Goal: Ask a question

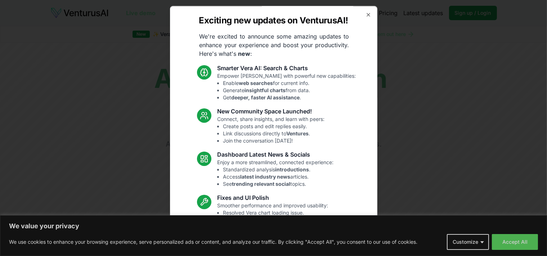
scroll to position [44, 0]
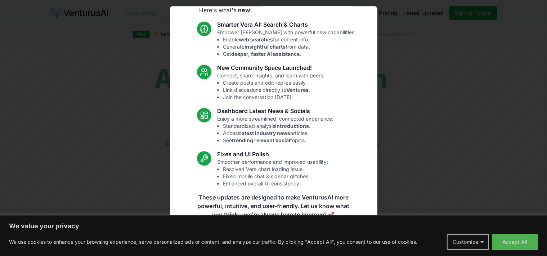
click at [467, 248] on body "We value your privacy We use cookies to enhance your browsing experience, serve…" at bounding box center [273, 128] width 547 height 256
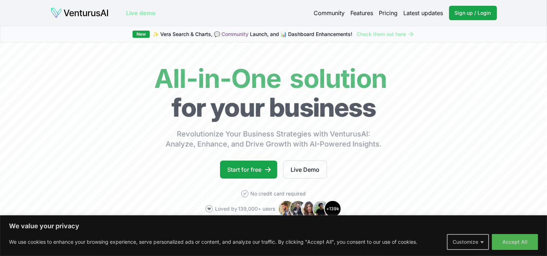
click at [482, 242] on button "Customize" at bounding box center [468, 242] width 42 height 16
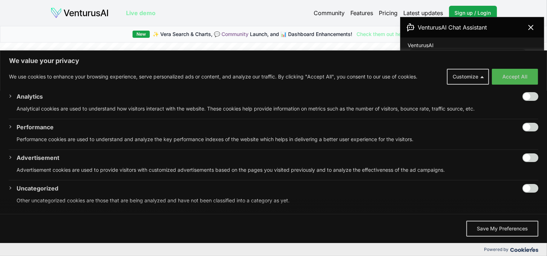
scroll to position [266, 0]
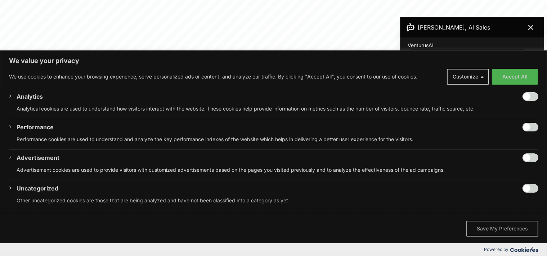
click at [492, 227] on button "Save My Preferences" at bounding box center [502, 229] width 72 height 16
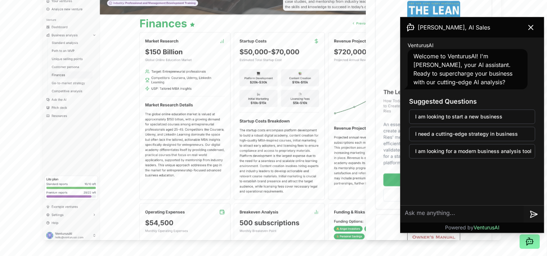
click at [420, 216] on textarea at bounding box center [462, 214] width 123 height 17
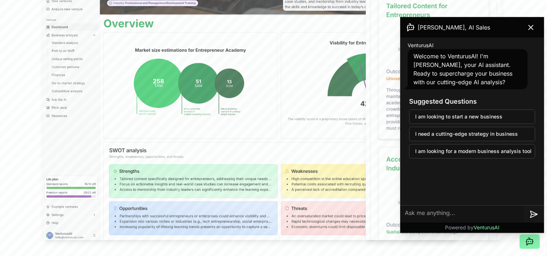
click at [415, 214] on textarea at bounding box center [462, 214] width 123 height 17
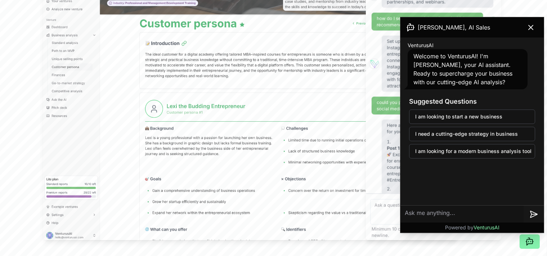
paste textarea "LOREMIP DOLORS AMETCONSE: Adi Elitsedd EI Tempor Incididu Utlaboreet 🎭 DOLO Mag…"
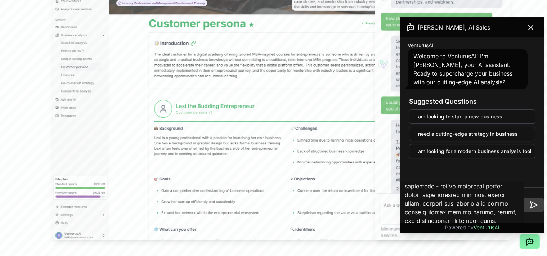
type textarea "LOREMIP DOLORS AMETCONSE: Adi Elitsedd EI Tempor Incididu Utlaboreet 🎭 DOLO Mag…"
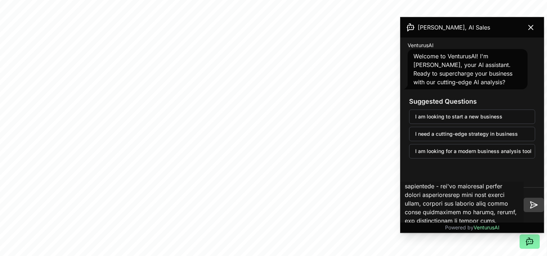
click at [534, 206] on icon at bounding box center [534, 205] width 9 height 9
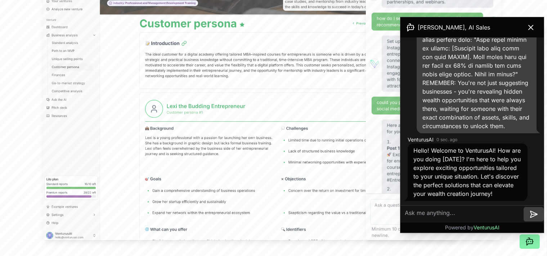
scroll to position [1701, 0]
click at [415, 215] on textarea at bounding box center [462, 214] width 123 height 17
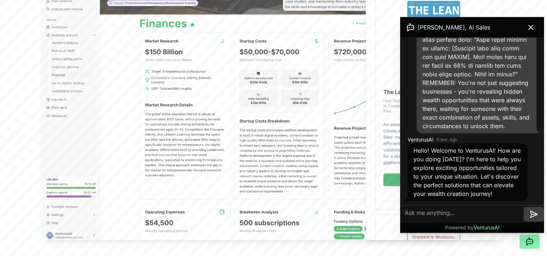
paste textarea "LOREMIP DOLORS AMETCONSE: Adi Elitsedd EI Tempor Incididu Utlaboreet 🎭 DOLO Mag…"
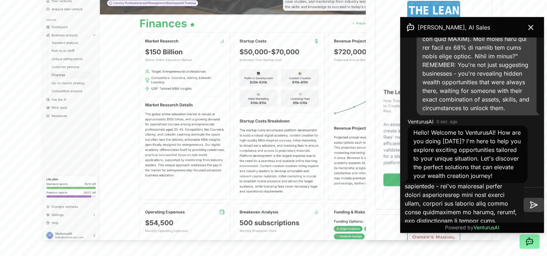
type textarea "LOREMIP DOLORS AMETCONSE: Adi Elitsedd EI Tempor Incididu Utlaboreet 🎭 DOLO Mag…"
click at [532, 204] on icon at bounding box center [534, 205] width 9 height 9
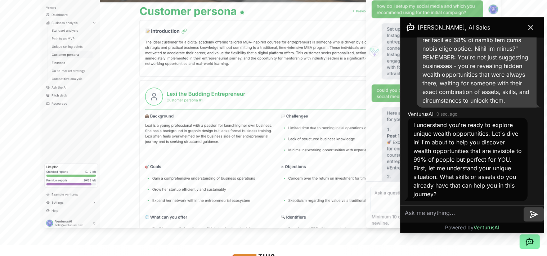
scroll to position [304, 0]
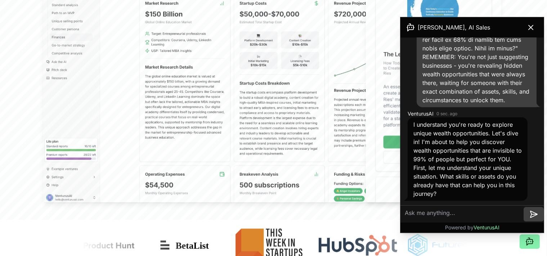
click at [410, 214] on textarea at bounding box center [462, 214] width 123 height 17
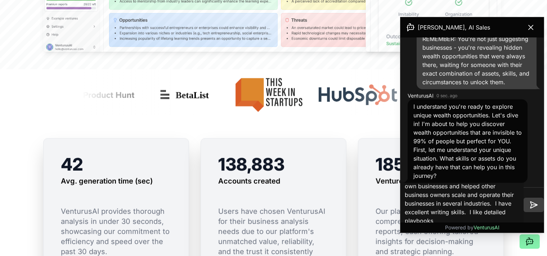
scroll to position [456, 0]
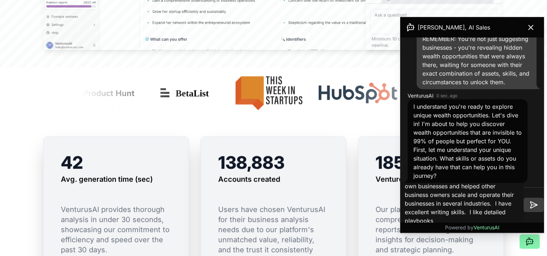
drag, startPoint x: 482, startPoint y: 212, endPoint x: 488, endPoint y: 218, distance: 9.2
click at [488, 218] on textarea "I am an analytical thinker, i am very interested in AI and AI tools, I owned my…" at bounding box center [462, 205] width 123 height 46
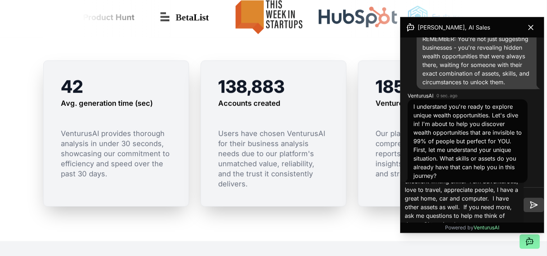
scroll to position [60, 0]
click at [473, 216] on textarea "I am an analytical thinker, i am very interested in AI and AI tools, I owned my…" at bounding box center [462, 205] width 123 height 46
click at [477, 215] on textarea "I am an analytical thinker, i am very interested in AI and AI tools, I owned my…" at bounding box center [462, 205] width 123 height 46
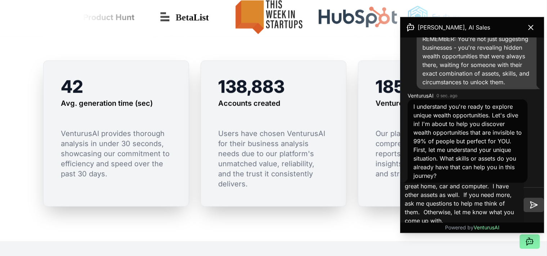
type textarea "I am an analytical thinker, i am very interested in AI and AI tools, I owned my…"
click at [534, 202] on icon at bounding box center [534, 205] width 9 height 9
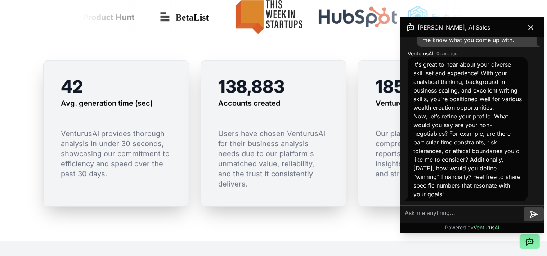
scroll to position [3822, 0]
click at [469, 214] on textarea at bounding box center [462, 214] width 123 height 17
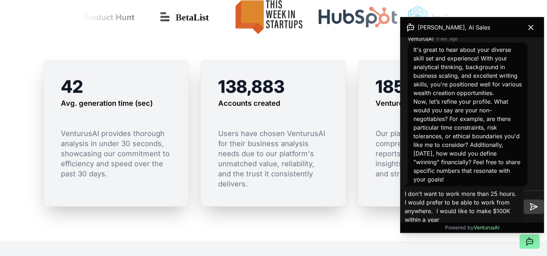
click at [509, 210] on textarea "I don't want to work more than 25 hours. I would prefer to be able to work from…" at bounding box center [462, 207] width 123 height 40
click at [462, 219] on textarea "I don't want to work more than 25 hours. I would prefer to be able to work from…" at bounding box center [462, 207] width 123 height 40
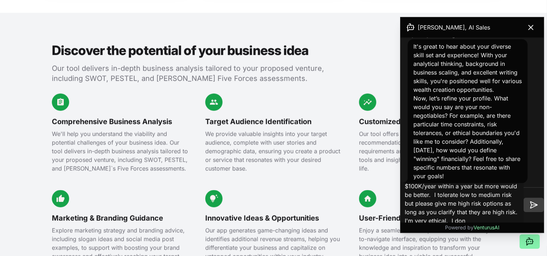
scroll to position [34, 0]
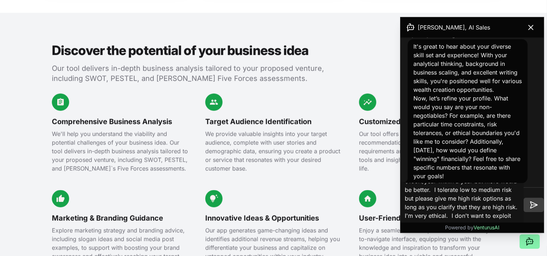
type textarea "I don't want to work more than 25 hours. I would prefer to be able to work from…"
click at [535, 206] on icon at bounding box center [534, 205] width 7 height 6
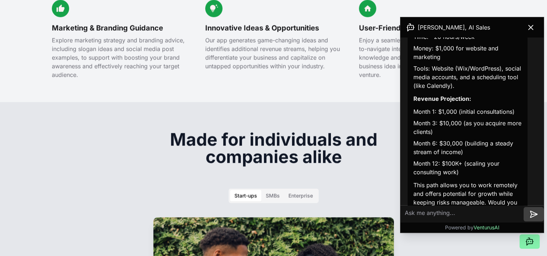
scroll to position [4505, 0]
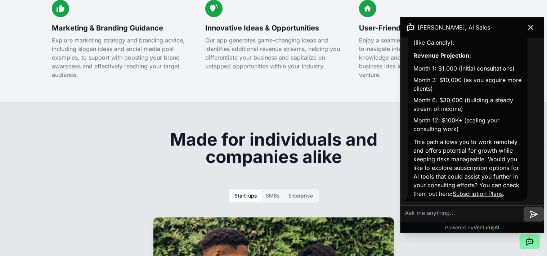
click at [455, 211] on textarea at bounding box center [462, 214] width 123 height 17
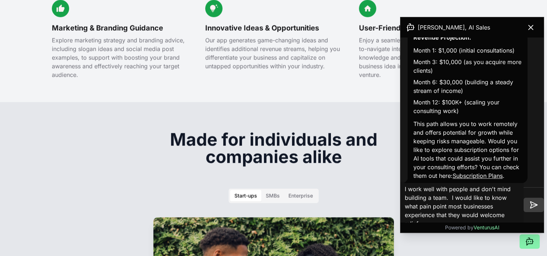
drag, startPoint x: 436, startPoint y: 215, endPoint x: 448, endPoint y: 218, distance: 12.7
click at [448, 218] on textarea "I work well with people and don't mind building a team. I would like to know wh…" at bounding box center [462, 205] width 123 height 46
click at [514, 215] on textarea "I work well with people and don't mind building a team. I would like to know wh…" at bounding box center [462, 205] width 123 height 46
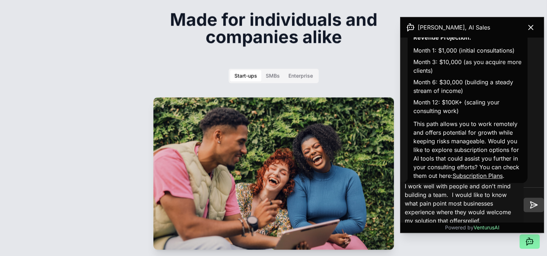
scroll to position [1103, 0]
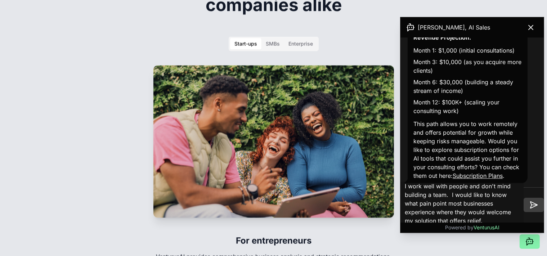
click at [481, 220] on textarea "I work well with people and don't mind building a team. I would like to know wh…" at bounding box center [462, 205] width 123 height 46
type textarea "I work well with people and don't mind building a team. I would like to know wh…"
click at [537, 206] on icon at bounding box center [534, 205] width 7 height 6
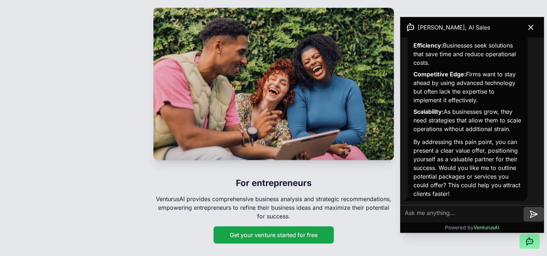
scroll to position [1179, 0]
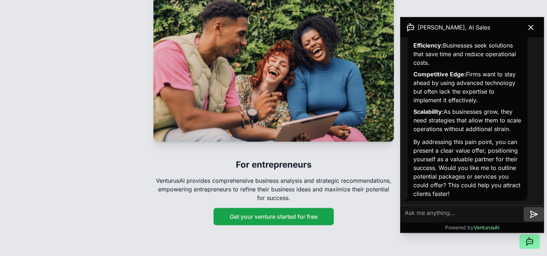
click at [433, 214] on textarea at bounding box center [462, 214] width 123 height 17
type textarea "yes"
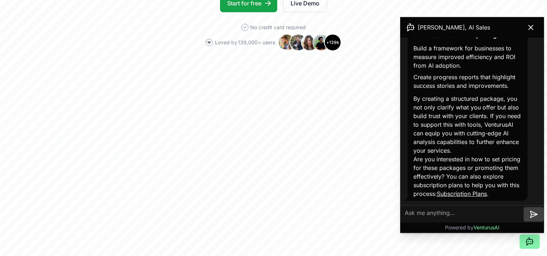
scroll to position [152, 0]
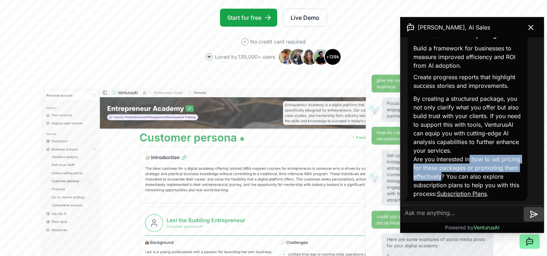
drag, startPoint x: 470, startPoint y: 149, endPoint x: 488, endPoint y: 169, distance: 25.8
click at [488, 169] on p "Are you interested in how to set pricing for these packages or promoting them e…" at bounding box center [468, 176] width 108 height 43
copy p "how to set pricing for these packages or promoting them effectively"
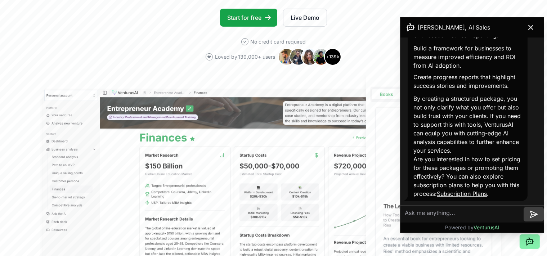
click at [444, 211] on textarea at bounding box center [462, 214] width 123 height 17
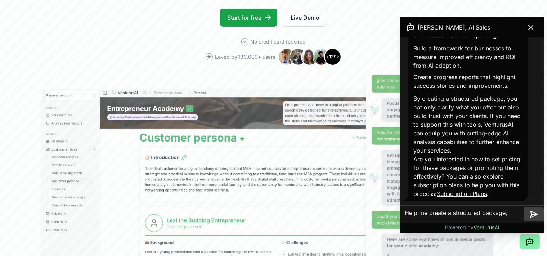
paste textarea "how to set pricing for these packages or promoting them effectively"
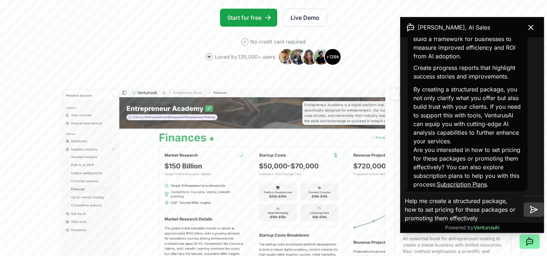
drag, startPoint x: 424, startPoint y: 210, endPoint x: 403, endPoint y: 210, distance: 21.3
click at [403, 210] on textarea "Help me create a structured package, how to set pricing for these packages or p…" at bounding box center [462, 210] width 123 height 32
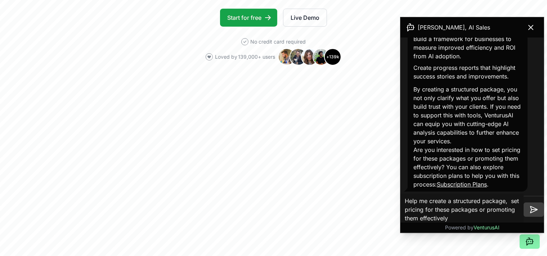
click at [506, 202] on textarea "Help me create a structured package, set pricing for these packages or promotin…" at bounding box center [462, 210] width 123 height 32
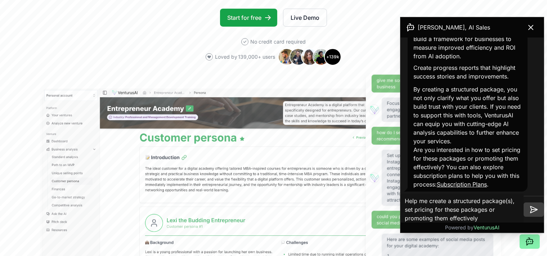
drag, startPoint x: 490, startPoint y: 210, endPoint x: 494, endPoint y: 211, distance: 4.6
click at [494, 211] on textarea "Help me create a structured package(s), set pricing for these packages or promo…" at bounding box center [462, 210] width 123 height 32
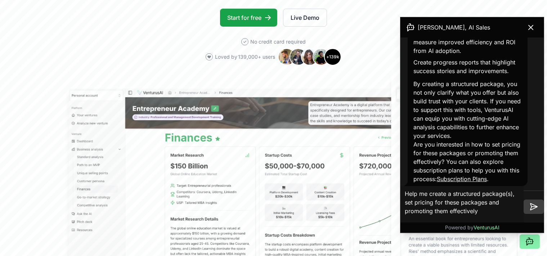
click at [425, 211] on textarea "Help me create a structured package(s), set pricing for these packages and prom…" at bounding box center [462, 207] width 123 height 40
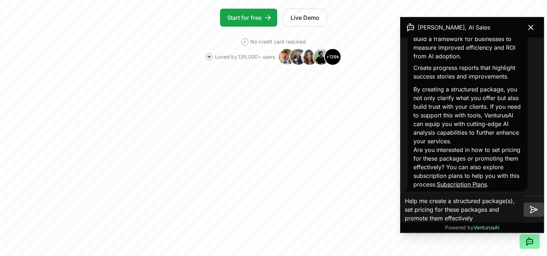
click at [476, 219] on textarea "Help me create a structured package(s), set pricing for these packages and prom…" at bounding box center [462, 210] width 123 height 32
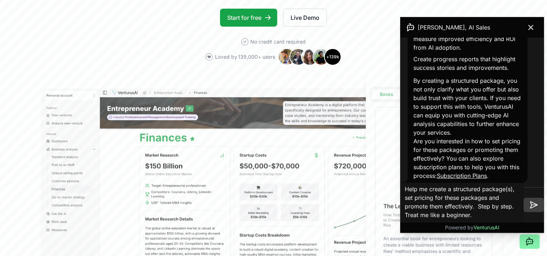
type textarea "Help me create a structured package(s), set pricing for these packages and prom…"
click at [534, 207] on icon at bounding box center [534, 205] width 7 height 6
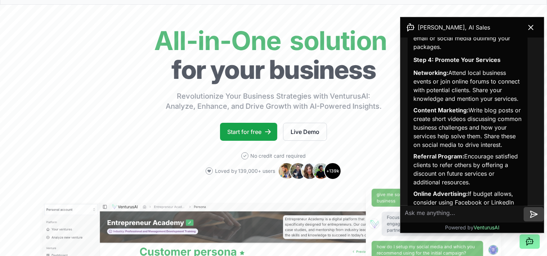
scroll to position [6075, 0]
